Goal: Task Accomplishment & Management: Use online tool/utility

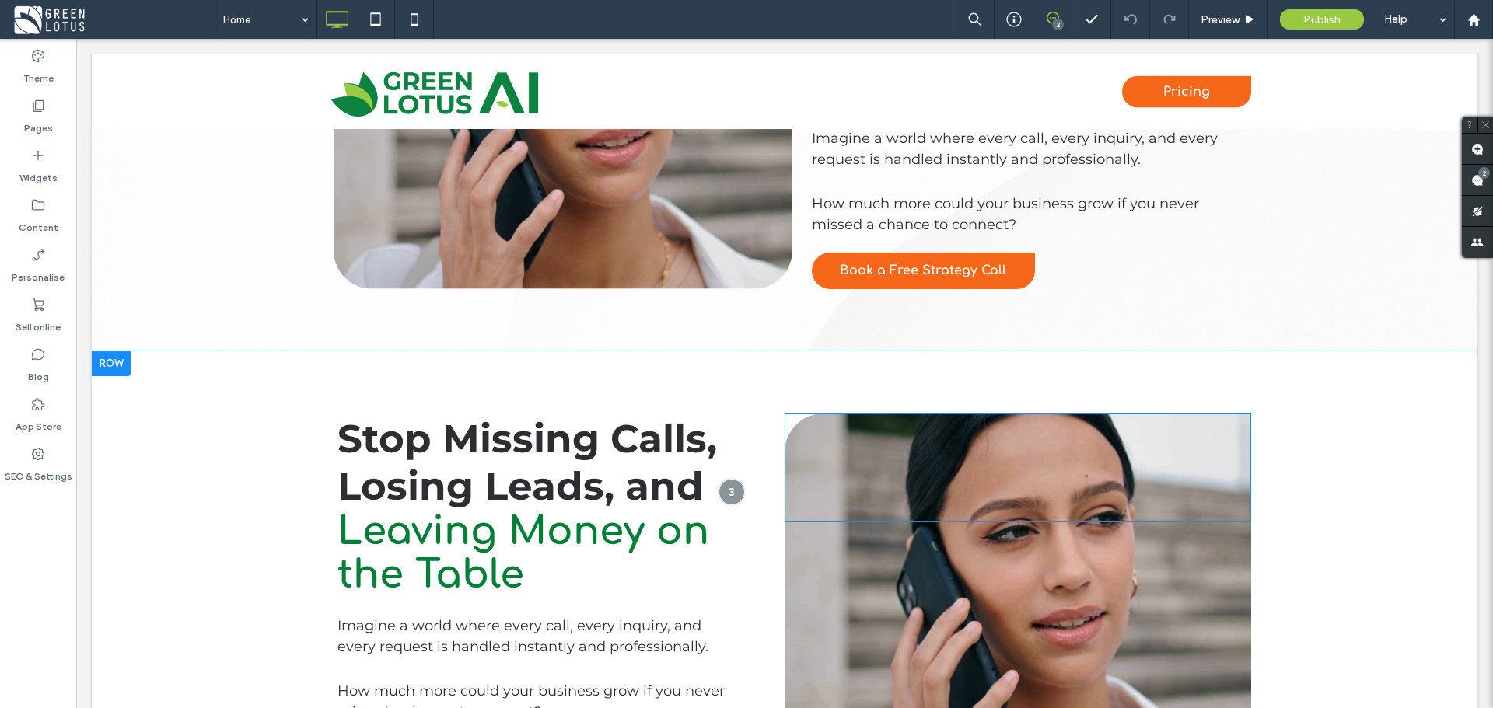
scroll to position [700, 0]
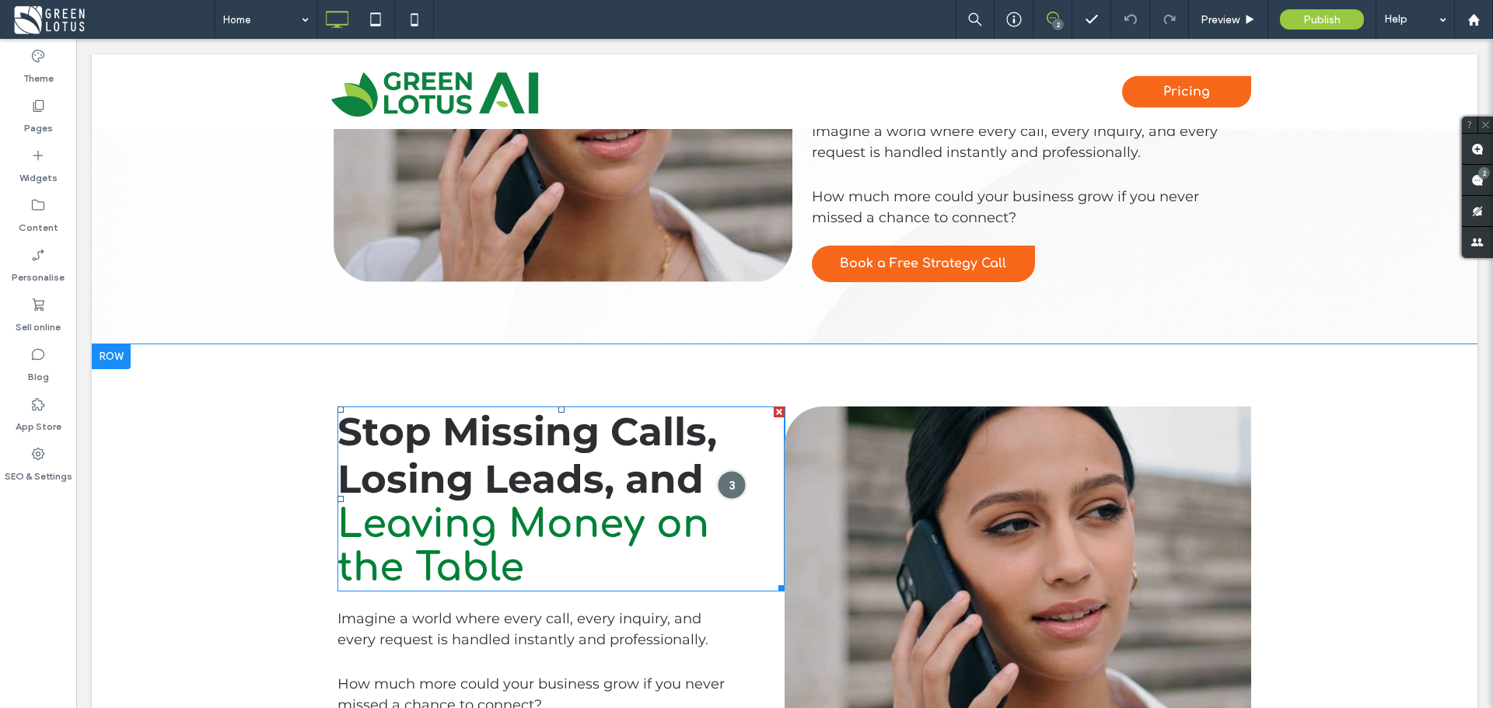
click at [721, 478] on div at bounding box center [732, 484] width 29 height 29
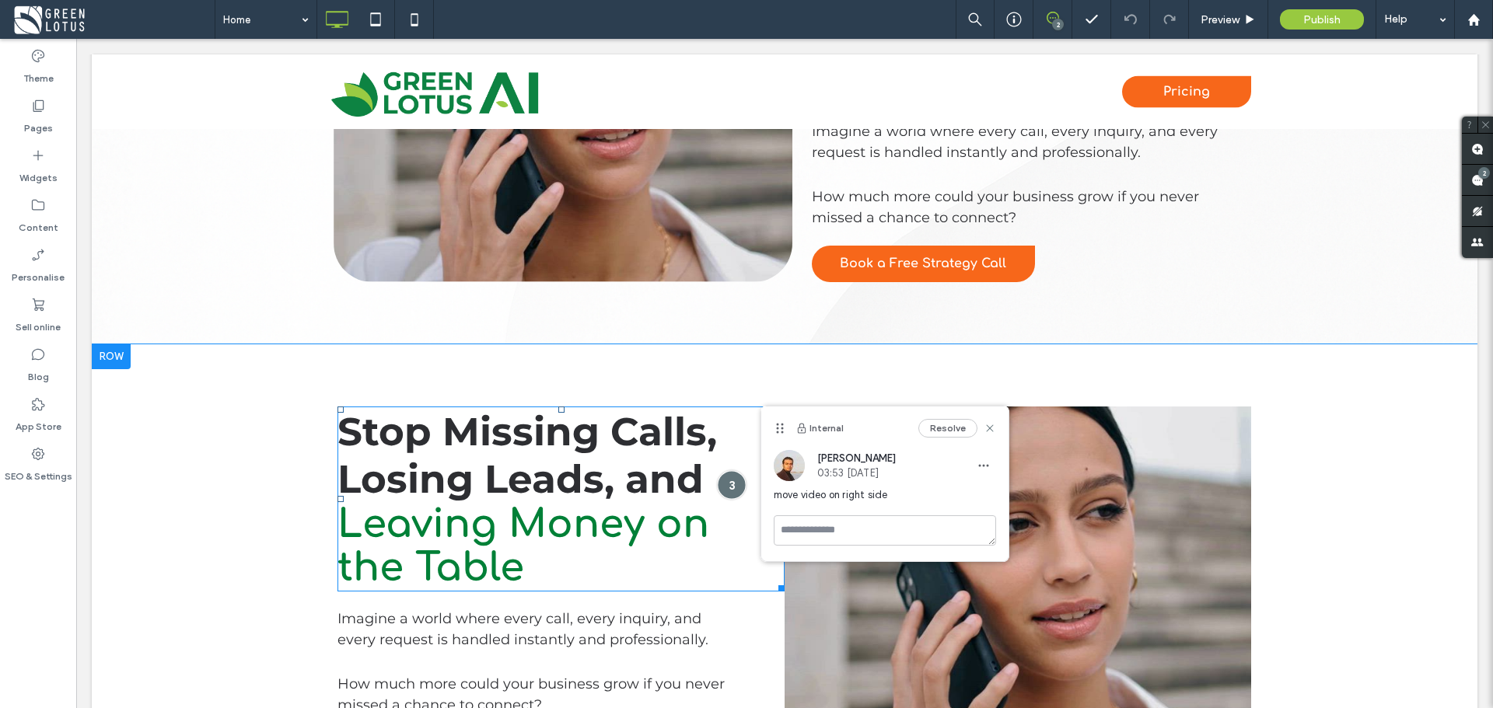
click at [721, 478] on div at bounding box center [732, 484] width 29 height 29
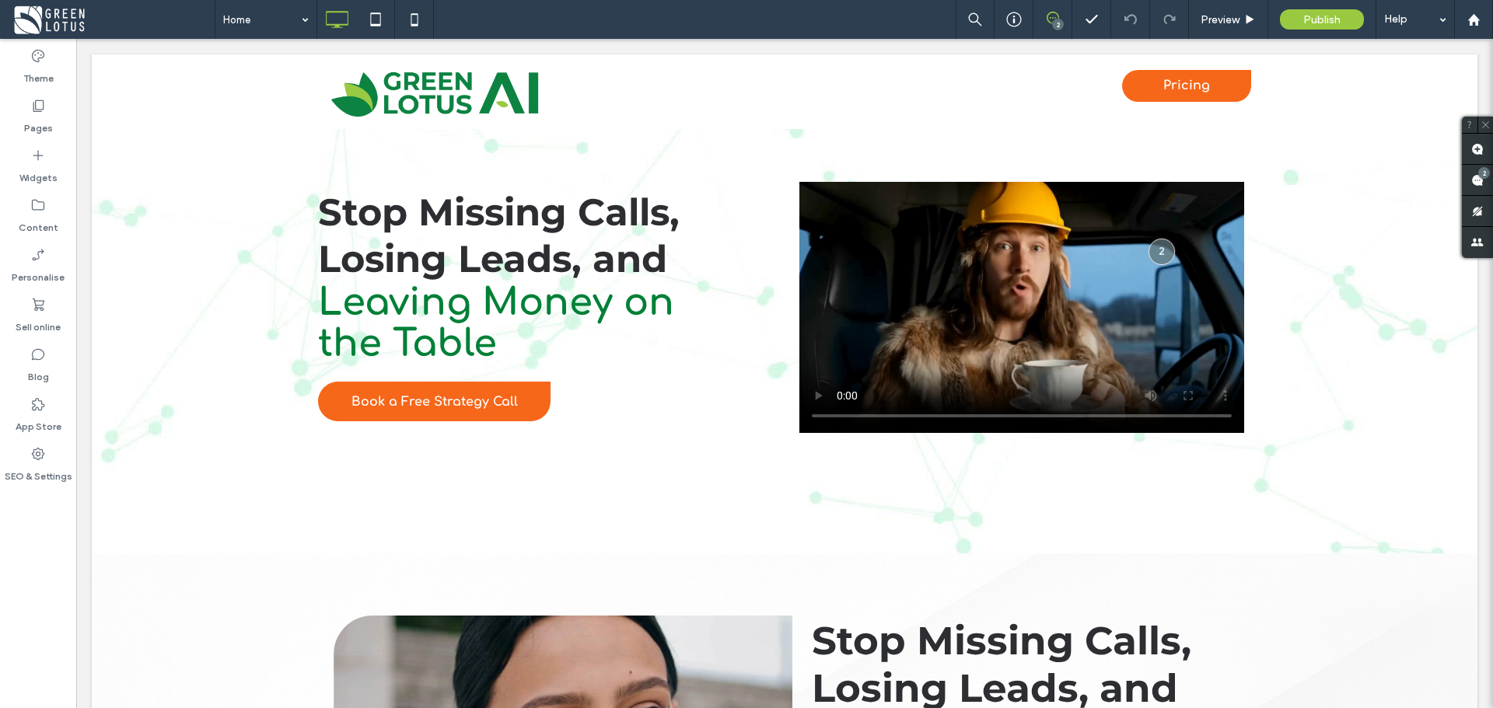
scroll to position [0, 0]
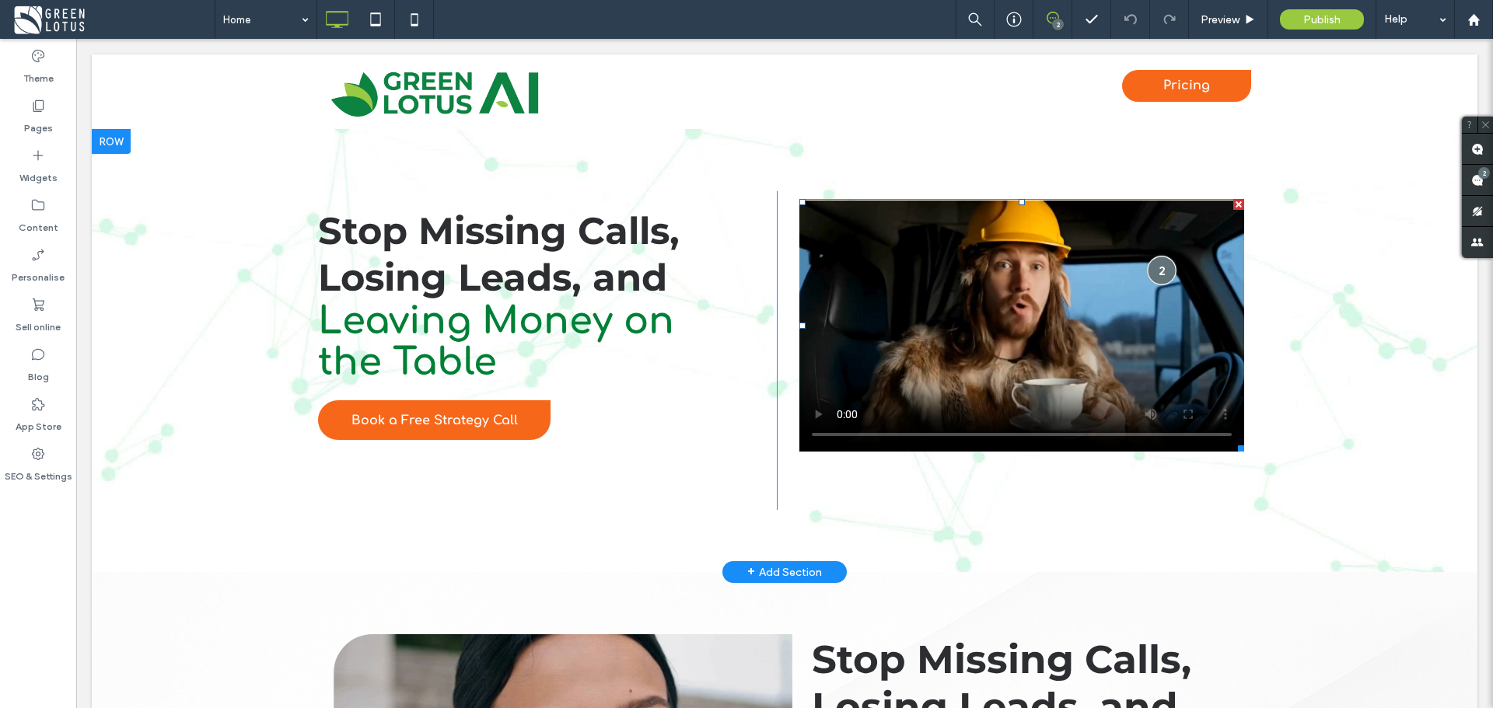
click at [1147, 268] on div at bounding box center [1161, 270] width 29 height 29
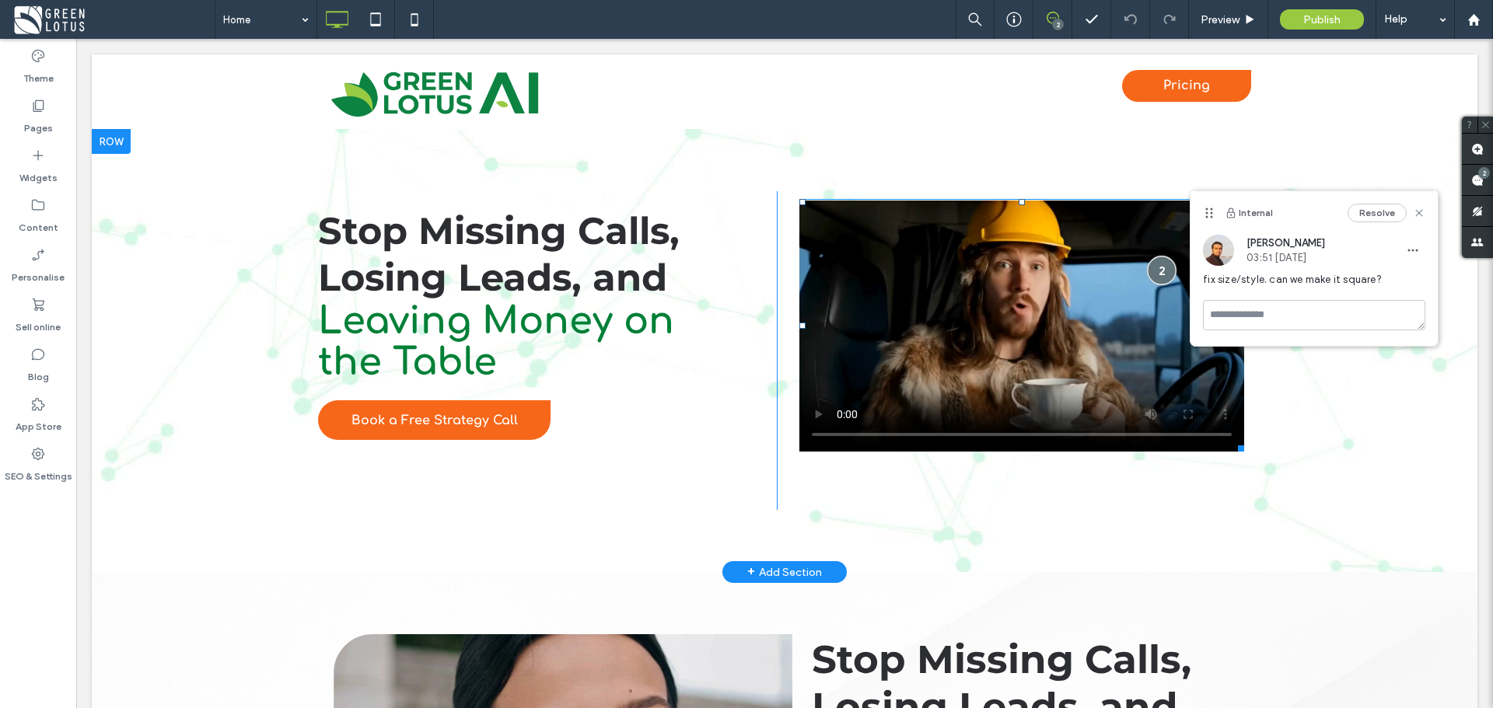
click at [1147, 267] on div at bounding box center [1161, 270] width 29 height 29
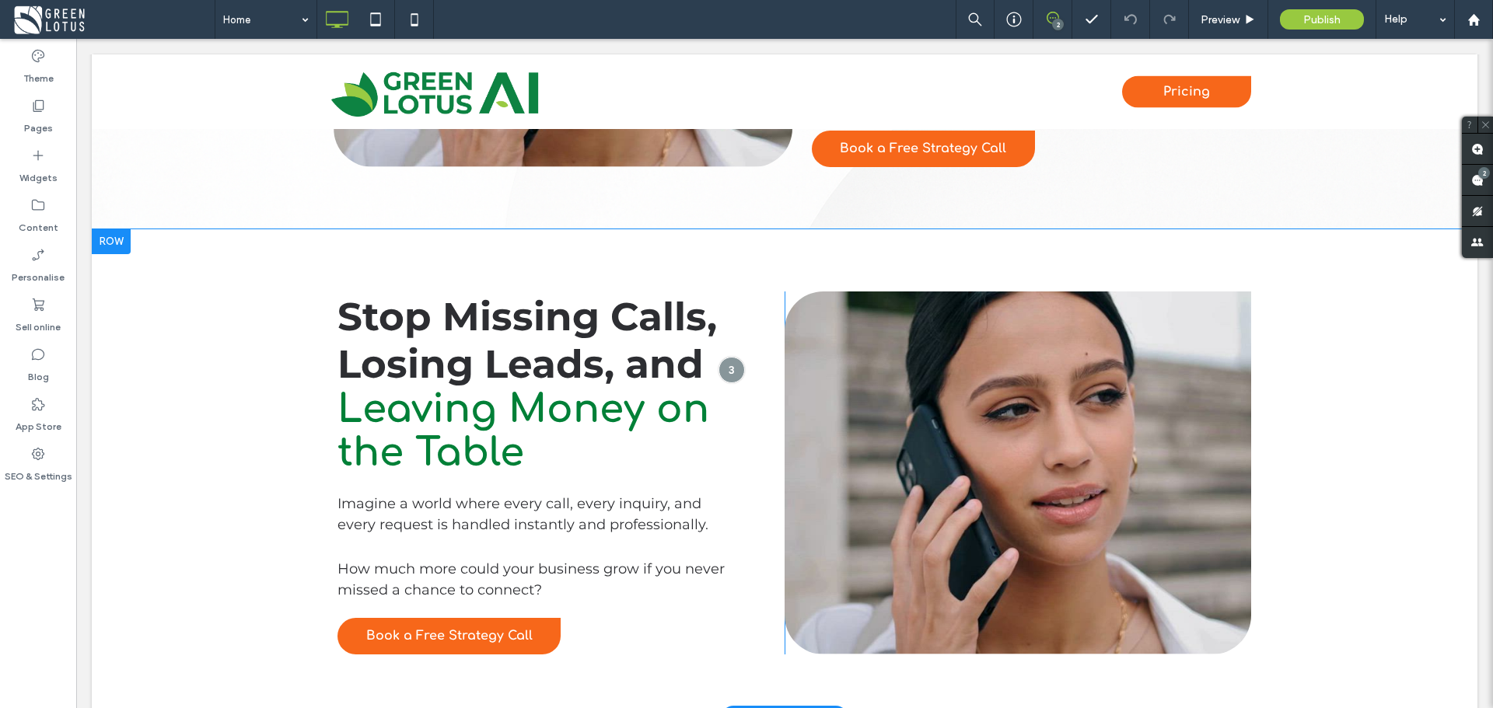
scroll to position [933, 0]
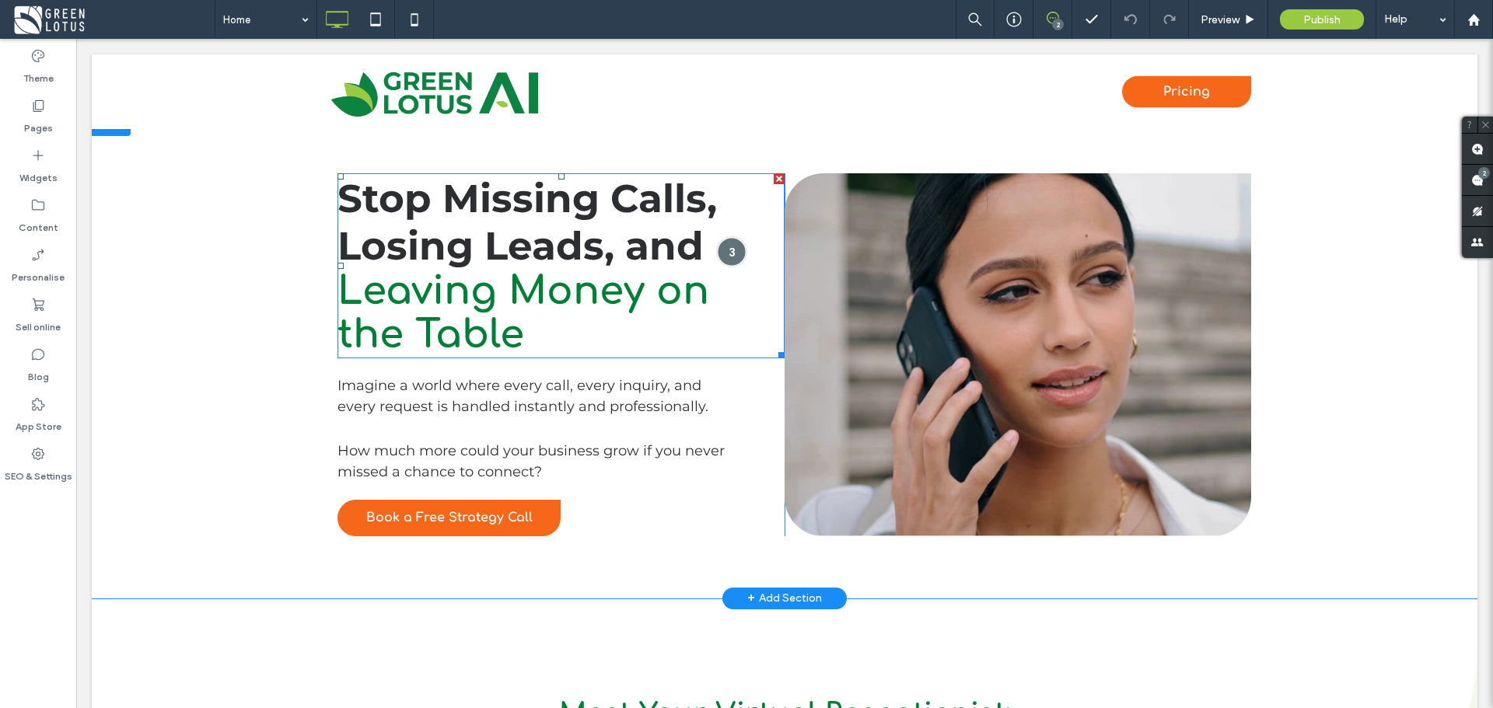
click at [718, 257] on div at bounding box center [732, 251] width 29 height 29
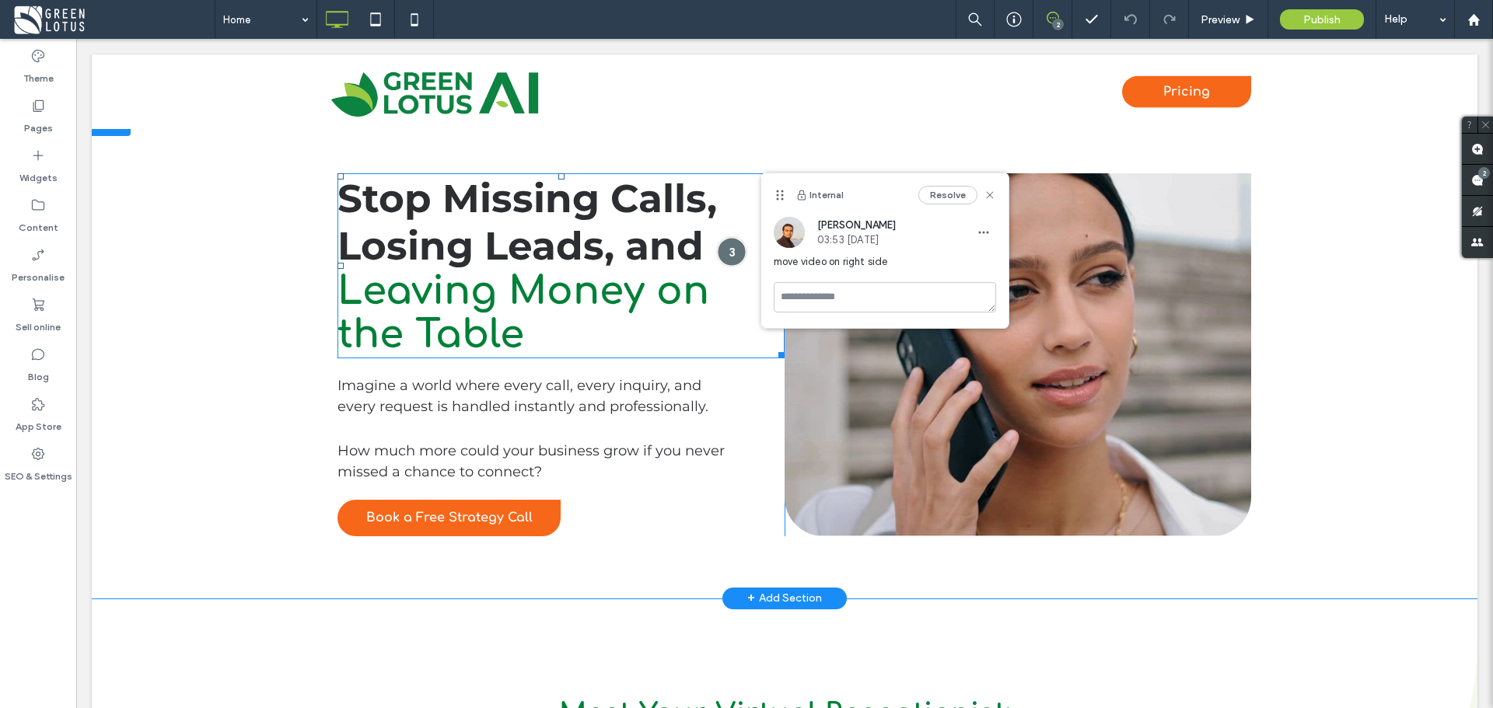
click at [718, 258] on div at bounding box center [732, 251] width 29 height 29
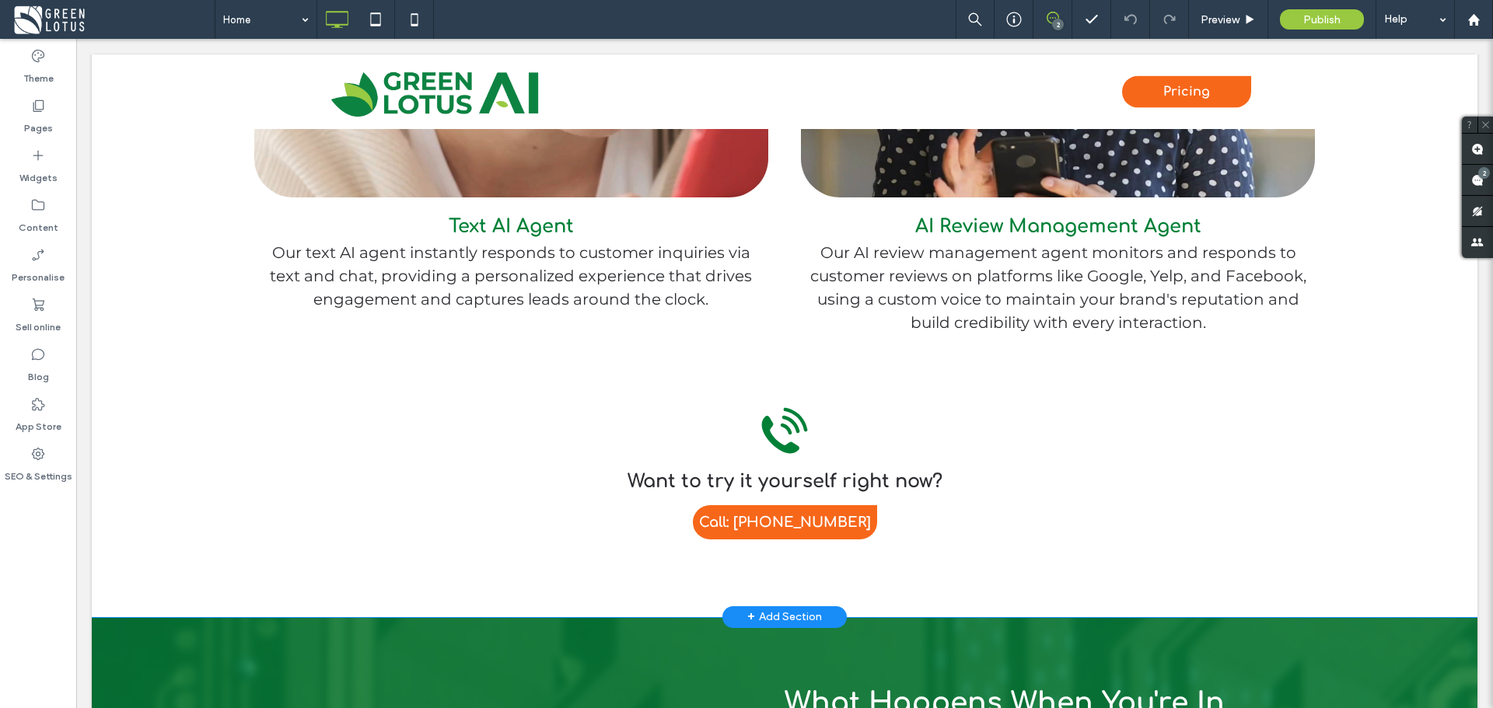
scroll to position [2488, 0]
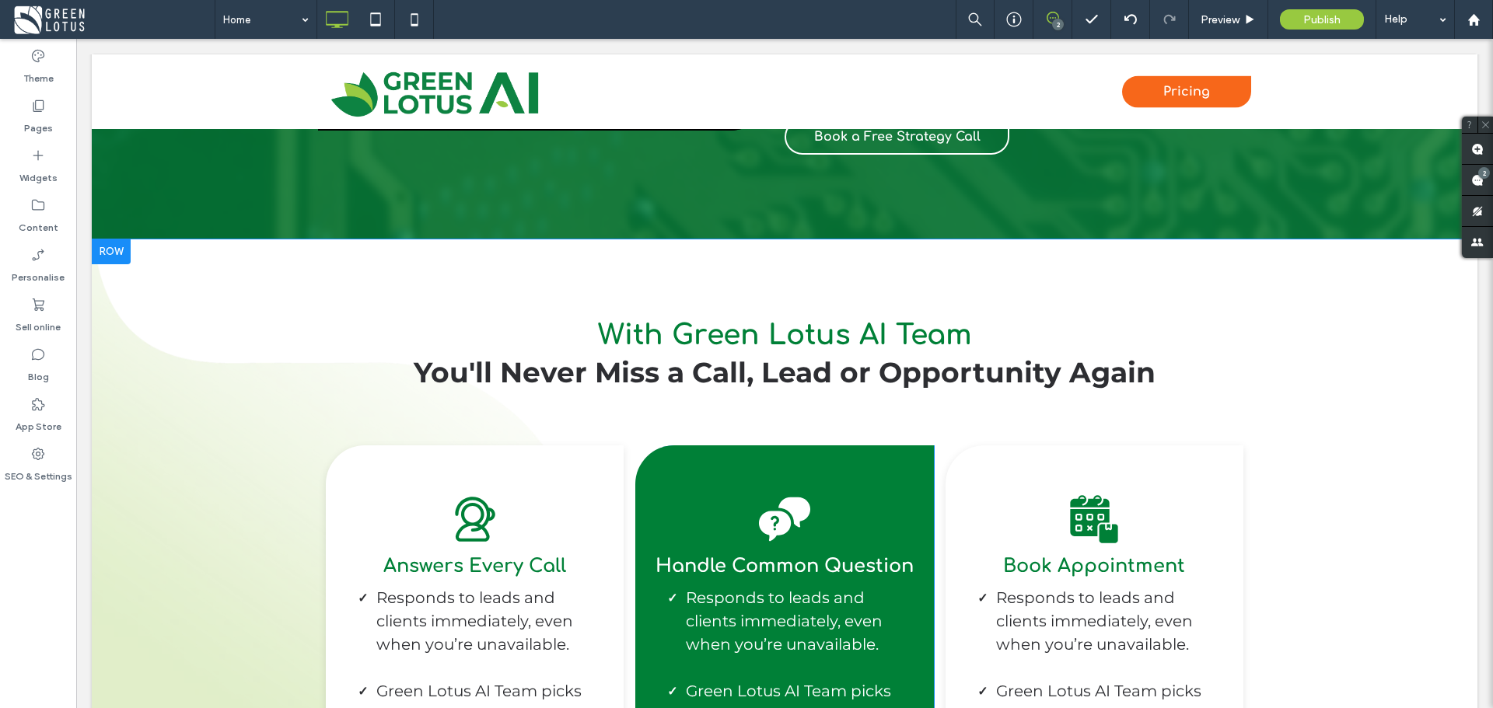
scroll to position [3266, 0]
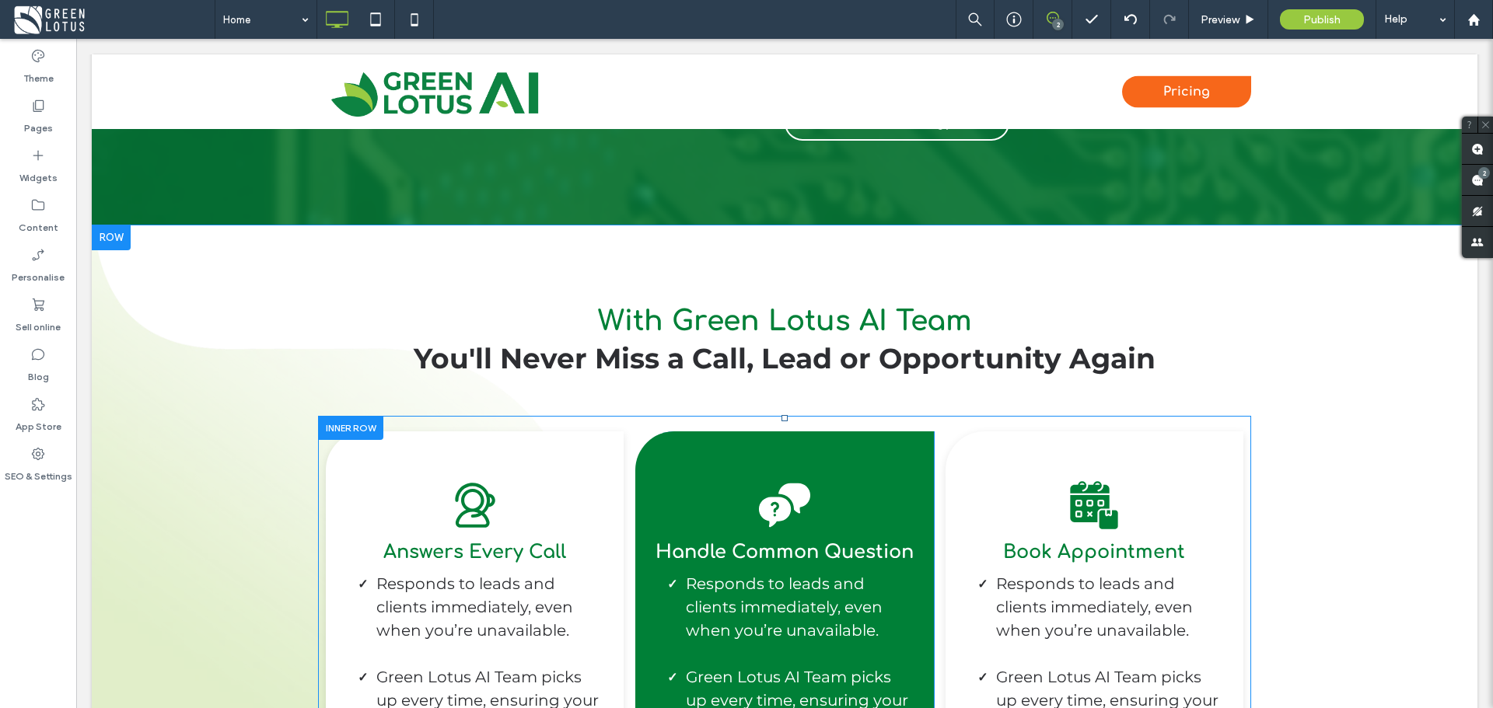
click at [353, 434] on div at bounding box center [350, 428] width 65 height 24
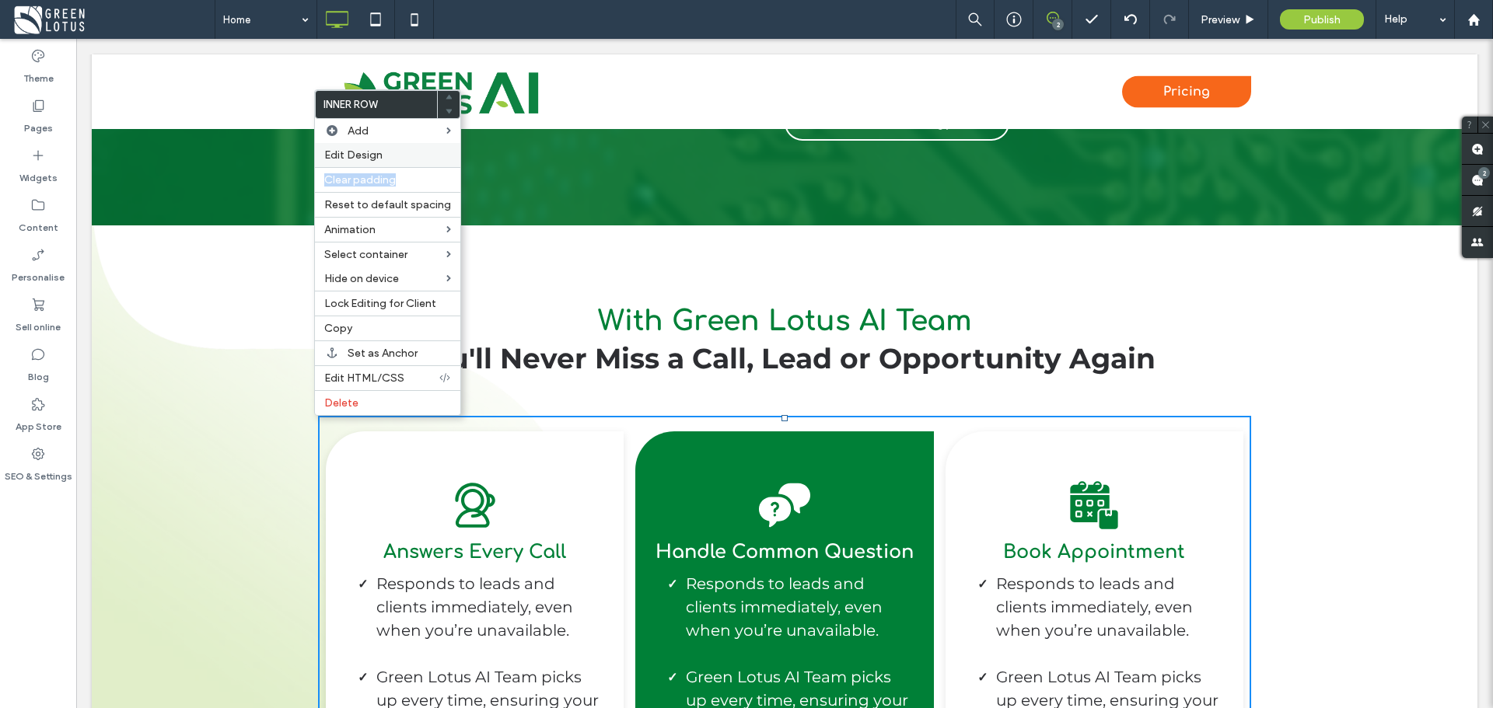
click at [428, 162] on div "Inner Row Add Edit Design Clear padding Reset to default spacing Animation Sele…" at bounding box center [387, 252] width 147 height 327
click at [428, 162] on div "Edit Design" at bounding box center [387, 155] width 145 height 24
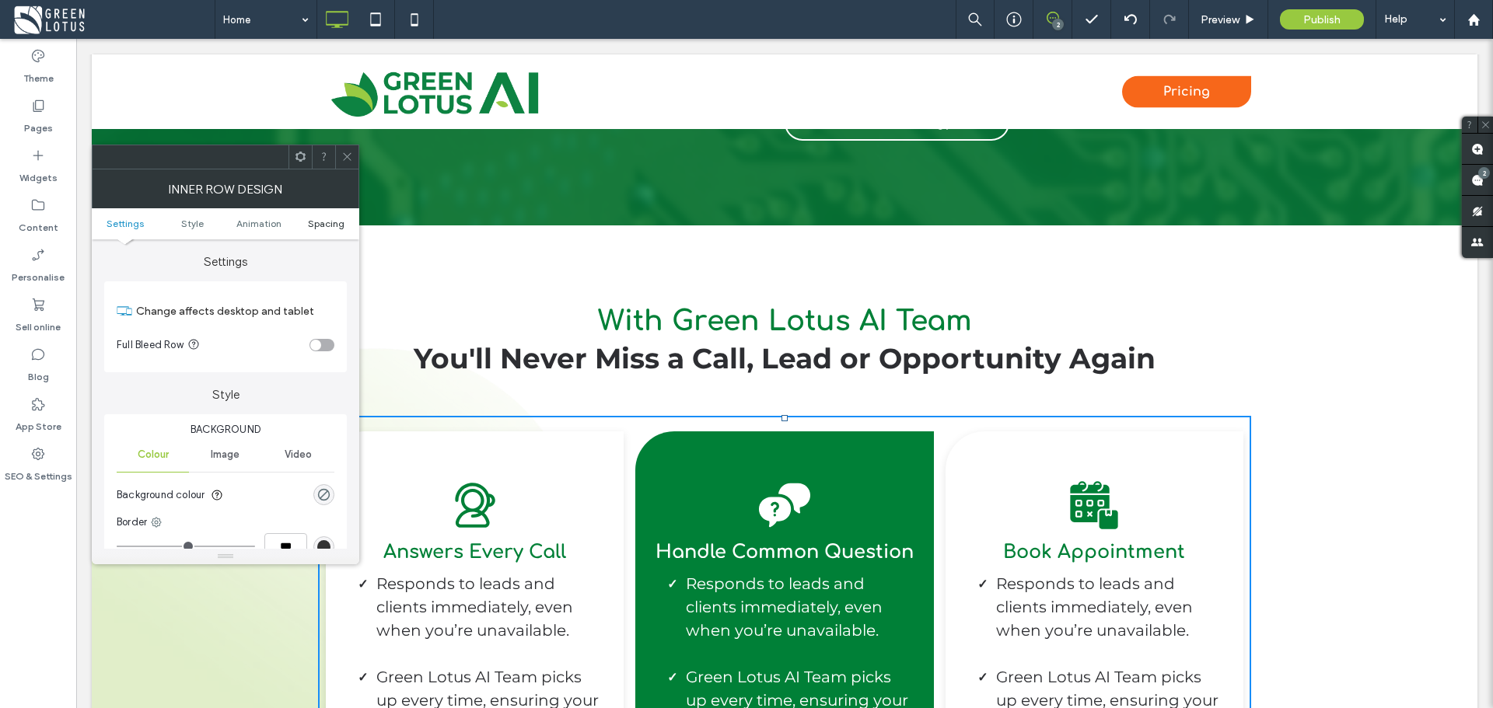
click at [323, 229] on span "Spacing" at bounding box center [326, 224] width 37 height 12
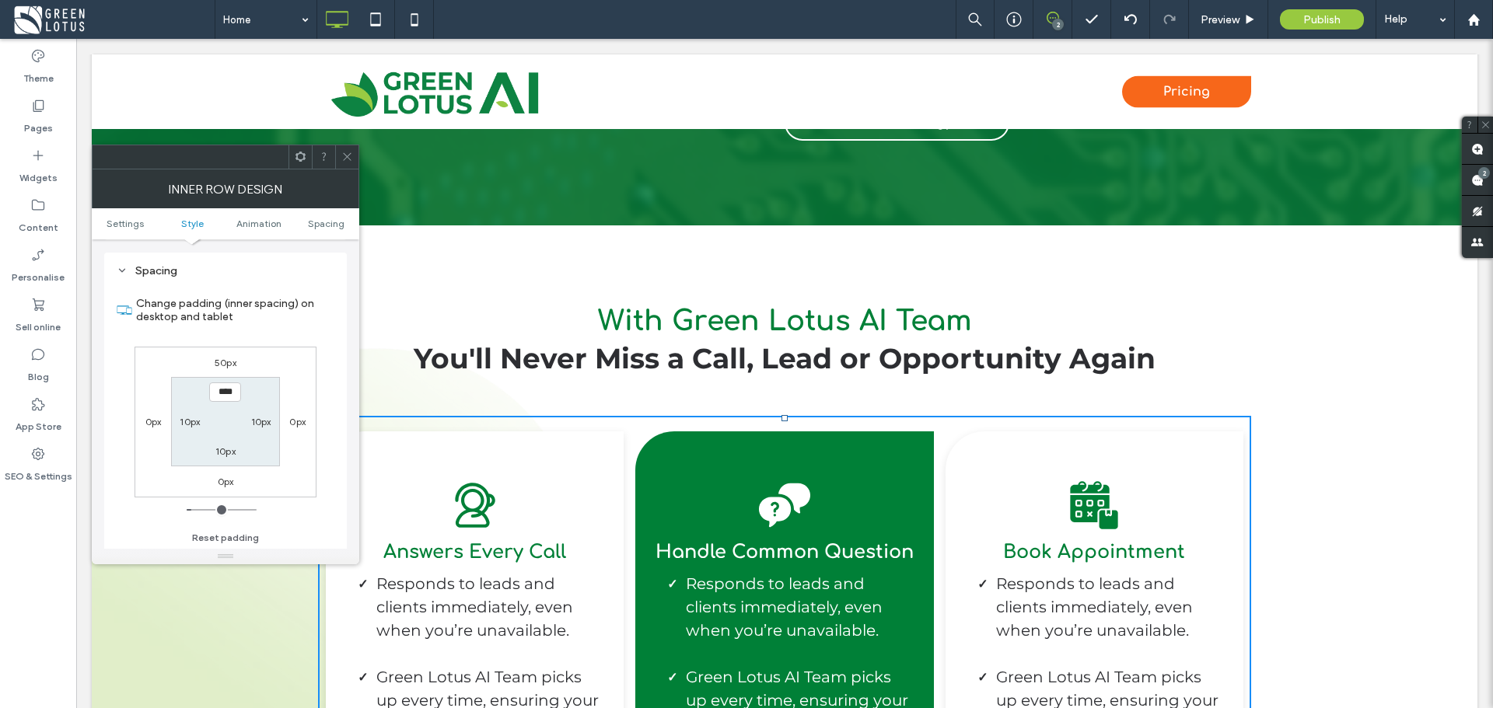
scroll to position [498, 0]
